Goal: Entertainment & Leisure: Consume media (video, audio)

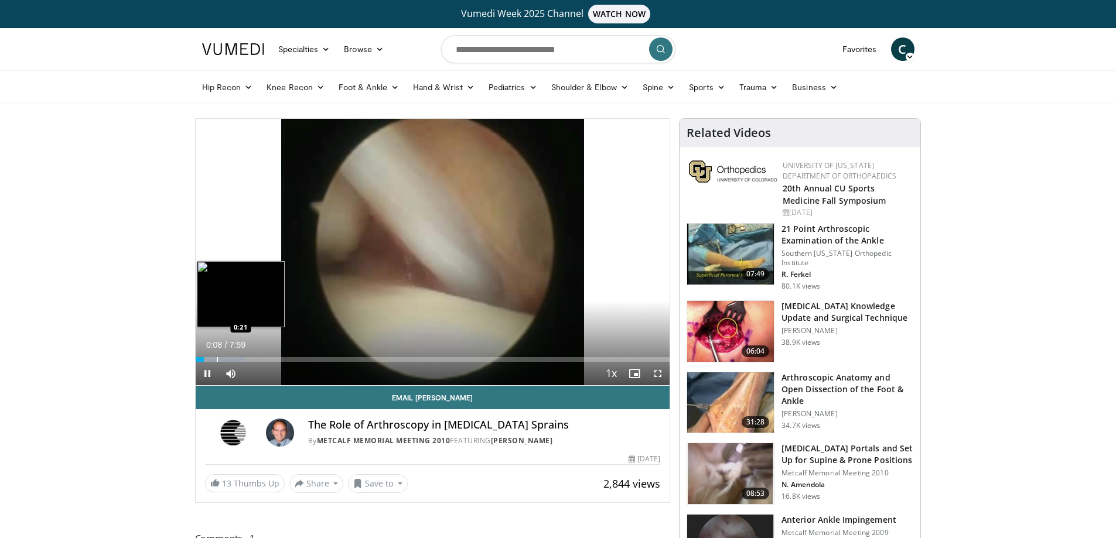
click at [216, 356] on div "Loaded : 10.40% 0:08 0:21" at bounding box center [433, 356] width 475 height 11
click at [247, 354] on div "Loaded : 16.65% 0:22 0:51" at bounding box center [433, 356] width 475 height 11
click at [265, 362] on div "Progress Bar" at bounding box center [265, 359] width 1 height 5
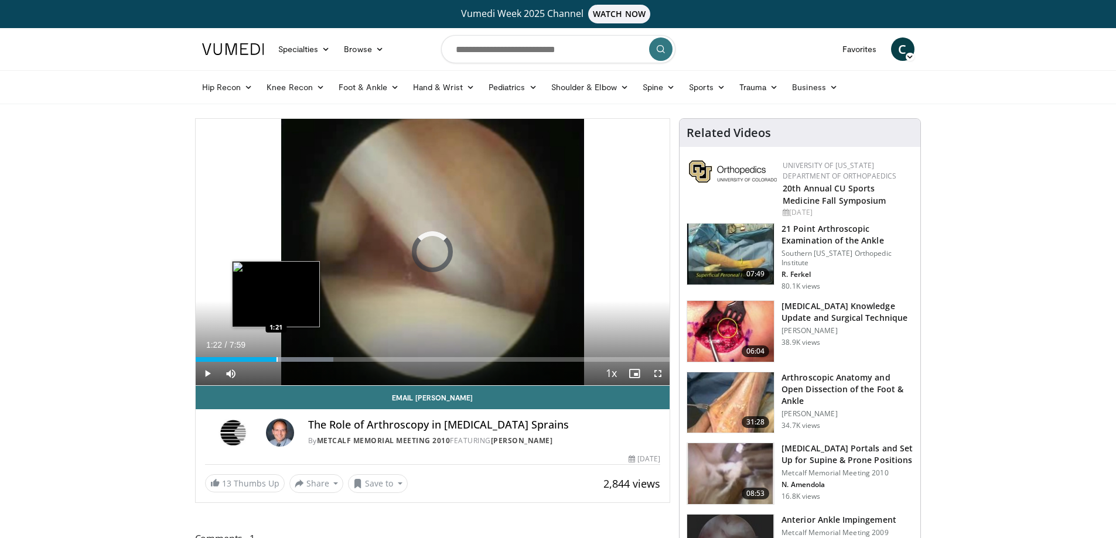
click at [277, 359] on div "Progress Bar" at bounding box center [277, 359] width 1 height 5
click at [292, 359] on div "Progress Bar" at bounding box center [292, 359] width 1 height 5
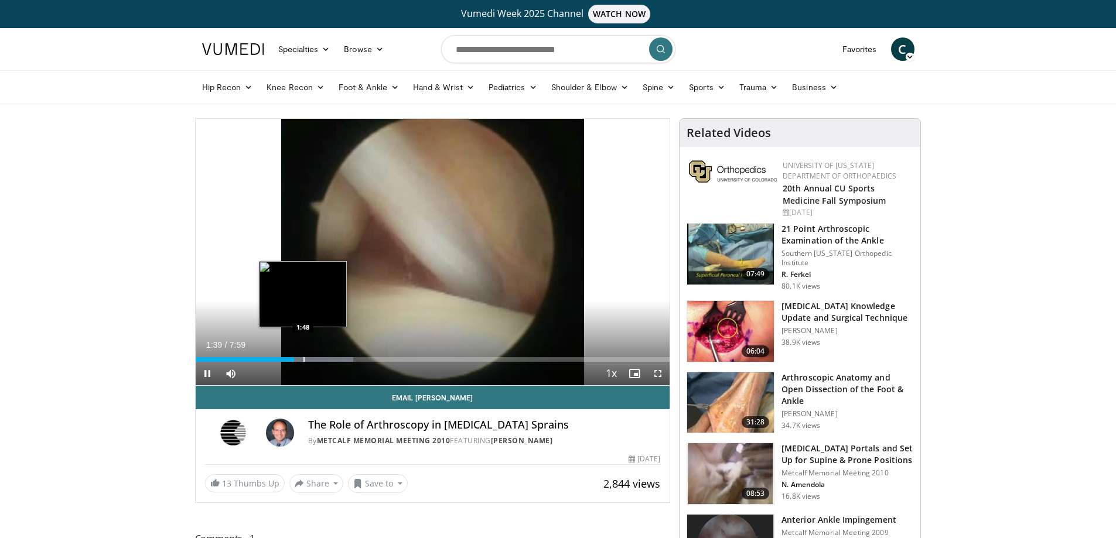
click at [304, 362] on div "Progress Bar" at bounding box center [304, 359] width 1 height 5
click at [321, 361] on div "Progress Bar" at bounding box center [321, 359] width 1 height 5
click at [335, 357] on div "Progress Bar" at bounding box center [335, 359] width 1 height 5
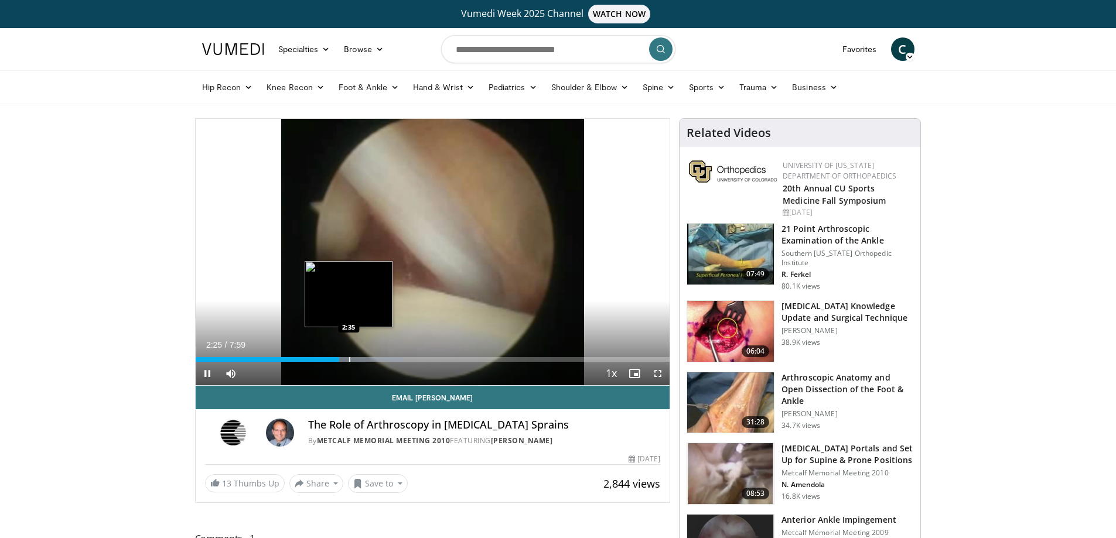
click at [349, 358] on div "Progress Bar" at bounding box center [349, 359] width 1 height 5
click at [358, 360] on div "Progress Bar" at bounding box center [358, 359] width 1 height 5
click at [366, 358] on div "Progress Bar" at bounding box center [366, 359] width 1 height 5
click at [373, 360] on div "Progress Bar" at bounding box center [373, 359] width 1 height 5
click at [387, 360] on div "Progress Bar" at bounding box center [387, 359] width 1 height 5
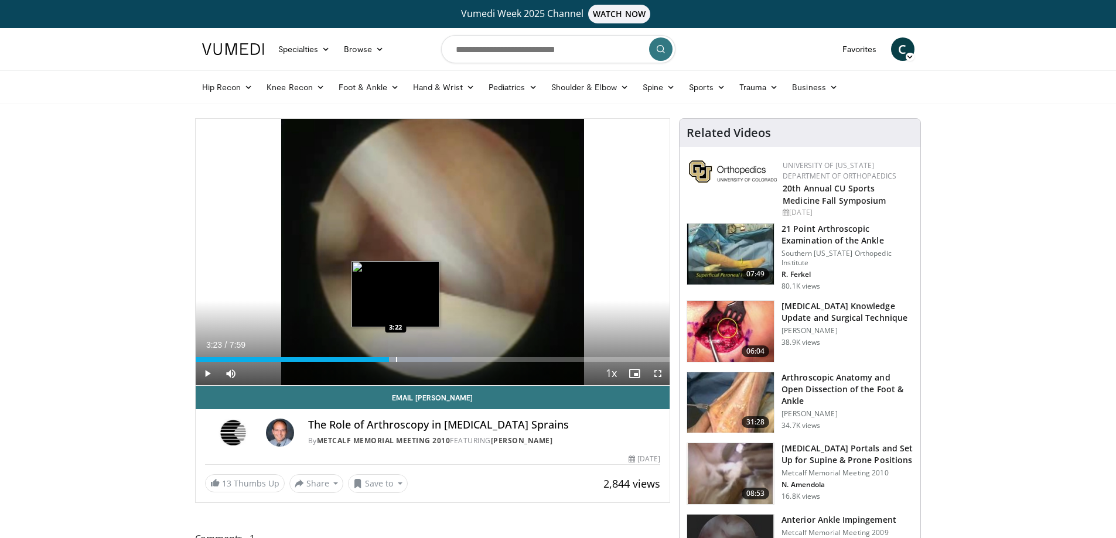
click at [396, 360] on div "Progress Bar" at bounding box center [396, 359] width 1 height 5
click at [407, 362] on div "Progress Bar" at bounding box center [407, 359] width 1 height 5
click at [424, 360] on div "Progress Bar" at bounding box center [424, 359] width 1 height 5
